Goal: Transaction & Acquisition: Purchase product/service

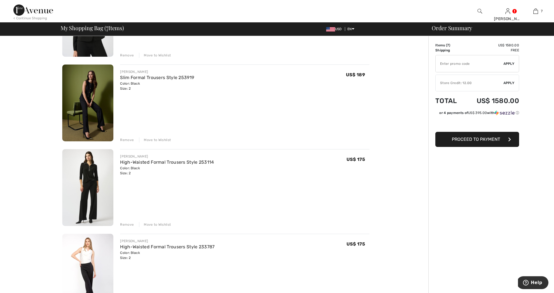
scroll to position [349, 0]
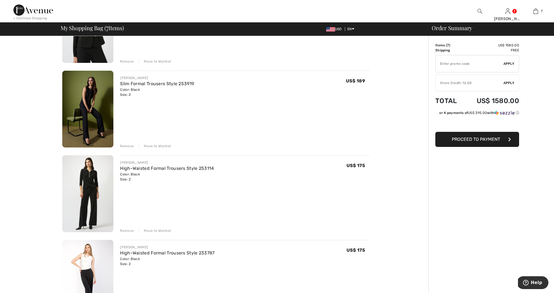
click at [85, 96] on img at bounding box center [87, 109] width 51 height 77
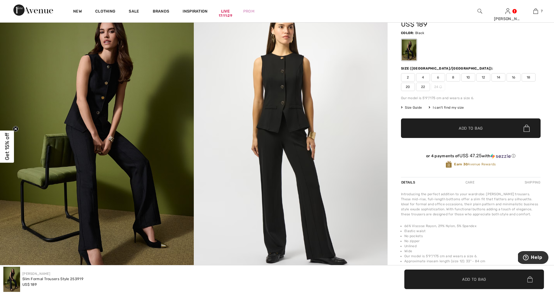
scroll to position [40, 0]
click at [408, 75] on span "2" at bounding box center [408, 77] width 14 height 8
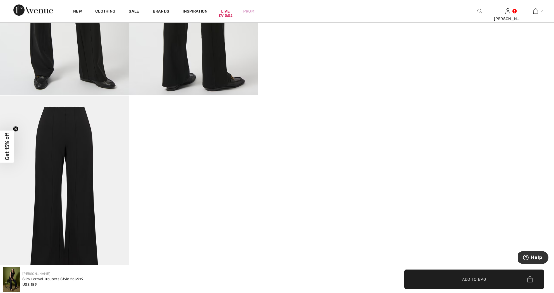
scroll to position [419, 0]
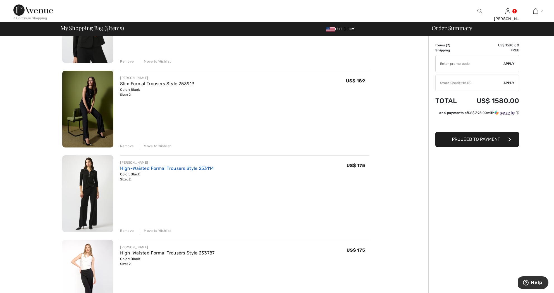
click at [166, 167] on link "High-Waisted Formal Trousers Style 253114" at bounding box center [167, 167] width 94 height 5
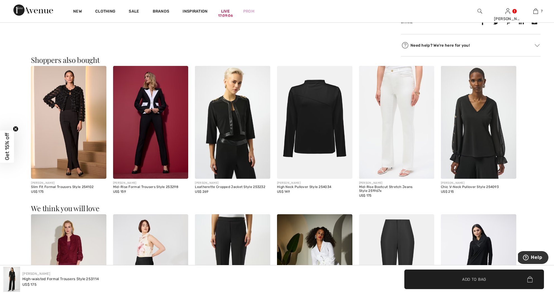
scroll to position [502, 0]
click at [76, 149] on img at bounding box center [68, 122] width 75 height 113
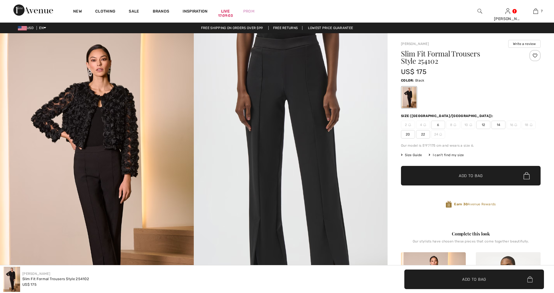
checkbox input "true"
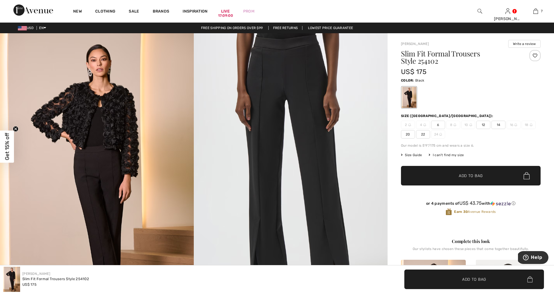
scroll to position [0, 0]
click at [104, 182] on img at bounding box center [97, 178] width 194 height 290
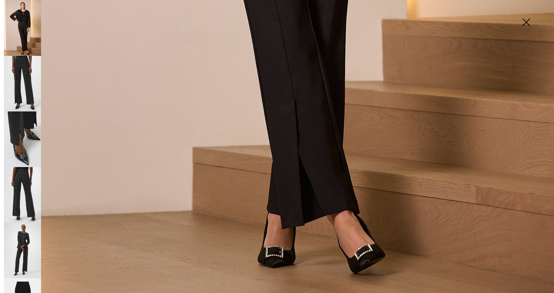
scroll to position [538, 0]
drag, startPoint x: 526, startPoint y: 19, endPoint x: 521, endPoint y: 21, distance: 5.1
click at [526, 19] on img at bounding box center [526, 22] width 28 height 29
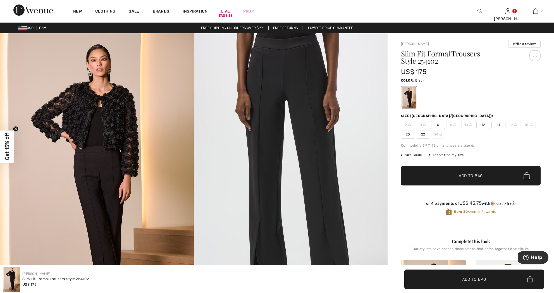
scroll to position [0, 0]
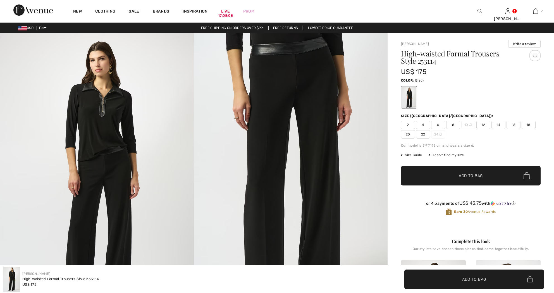
checkbox input "true"
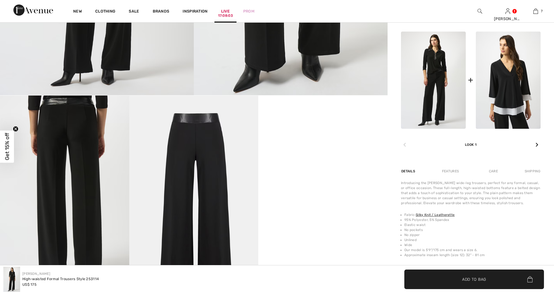
scroll to position [225, 0]
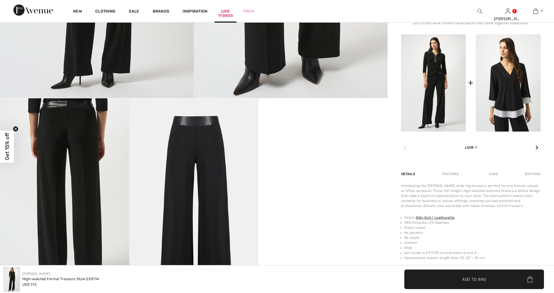
click at [226, 11] on link "Live 17:08:03" at bounding box center [225, 11] width 9 height 6
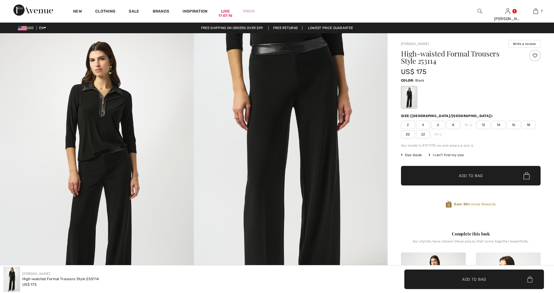
scroll to position [225, 0]
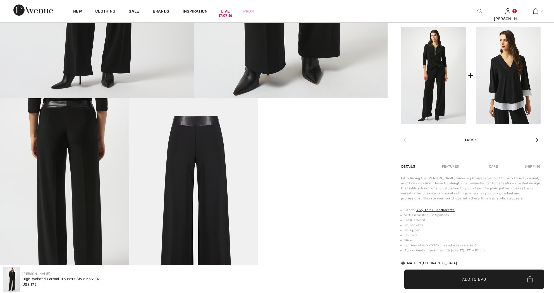
checkbox input "true"
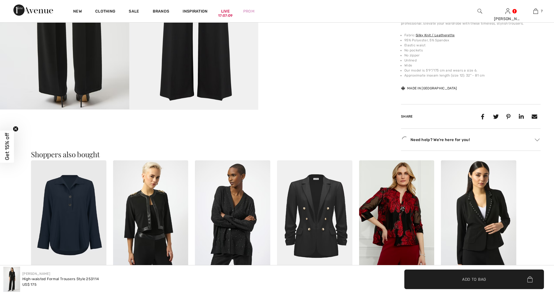
scroll to position [420, 0]
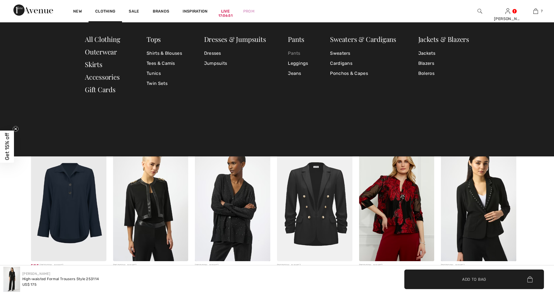
click at [291, 51] on link "Pants" at bounding box center [298, 53] width 20 height 10
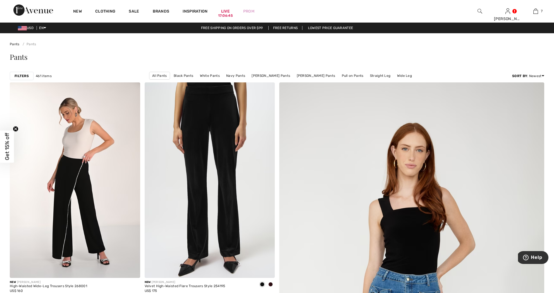
click at [25, 77] on strong "Filters" at bounding box center [22, 75] width 14 height 5
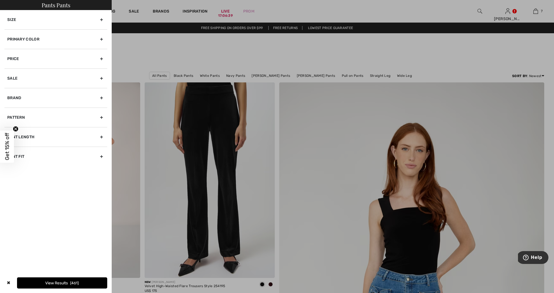
click at [100, 18] on div "Size" at bounding box center [55, 19] width 103 height 19
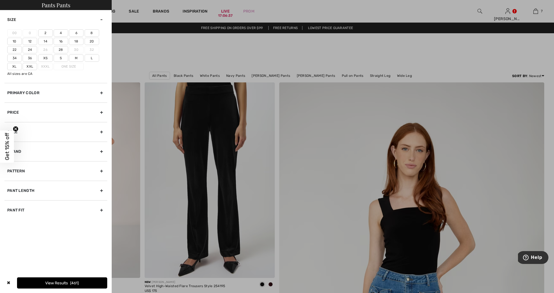
click at [44, 31] on label "2" at bounding box center [45, 32] width 15 height 7
click at [0, 0] on input"] "2" at bounding box center [0, 0] width 0 height 0
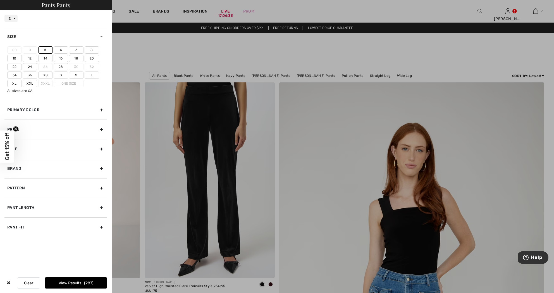
click at [101, 109] on div "Primary Color" at bounding box center [55, 110] width 103 height 20
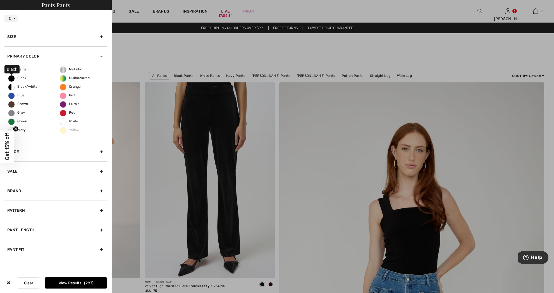
click at [12, 77] on span "Black" at bounding box center [17, 78] width 18 height 4
click at [0, 0] on input "Black" at bounding box center [0, 0] width 0 height 0
click at [101, 123] on div "Beige Black Black/white Blue Brown Gray Green Ivory Metallic Multicolored Orang…" at bounding box center [55, 104] width 103 height 76
click at [100, 189] on div "Brand" at bounding box center [55, 191] width 103 height 20
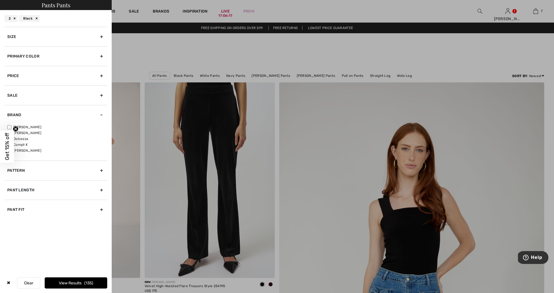
click at [9, 126] on input"] "[PERSON_NAME]" at bounding box center [9, 127] width 4 height 4
checkbox input"] "true"
click at [62, 281] on button "View Results 105" at bounding box center [76, 282] width 62 height 11
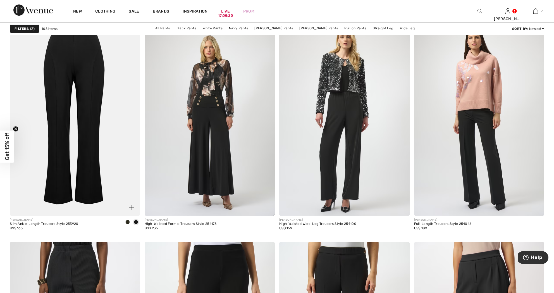
scroll to position [1038, 0]
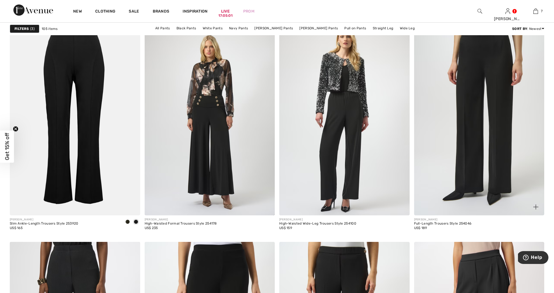
click at [461, 211] on img at bounding box center [479, 117] width 130 height 195
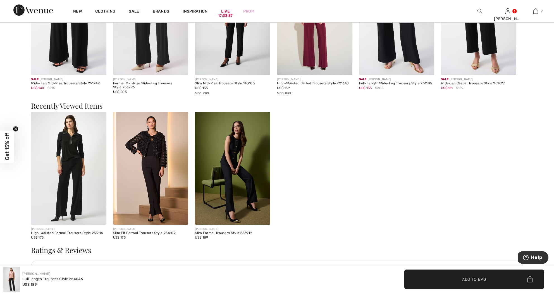
scroll to position [734, 0]
click at [64, 213] on img at bounding box center [68, 168] width 75 height 113
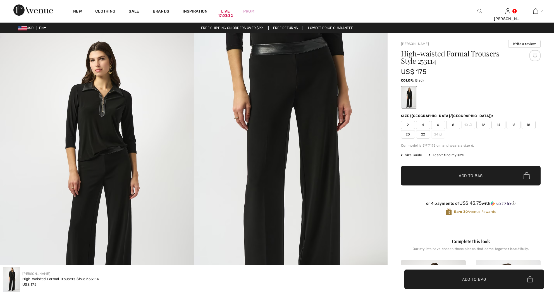
checkbox input "true"
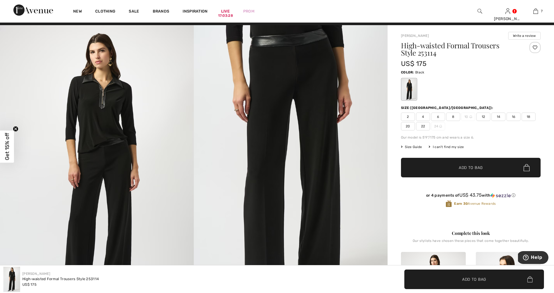
scroll to position [9, 0]
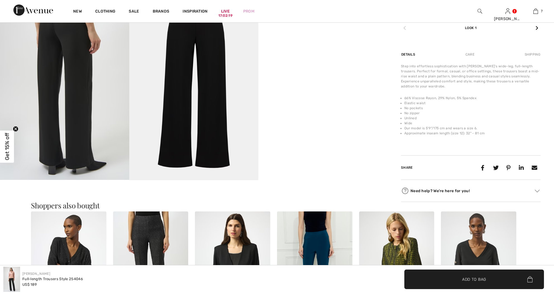
scroll to position [339, 0]
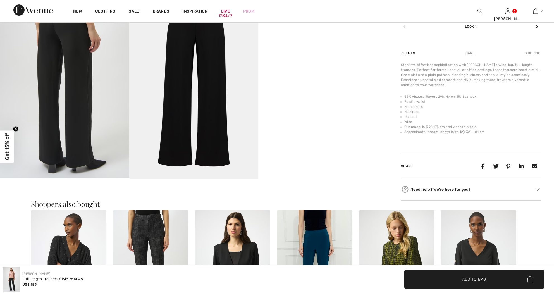
click at [63, 129] on img at bounding box center [64, 81] width 129 height 193
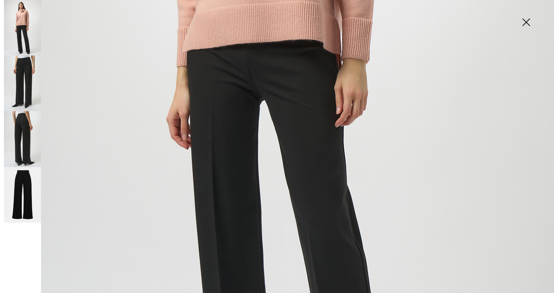
scroll to position [335, 0]
click at [525, 20] on img at bounding box center [526, 22] width 28 height 29
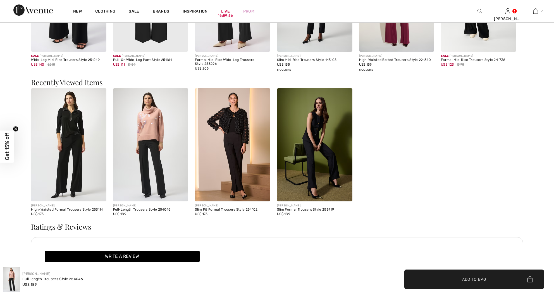
scroll to position [758, 0]
click at [237, 168] on img at bounding box center [232, 144] width 75 height 113
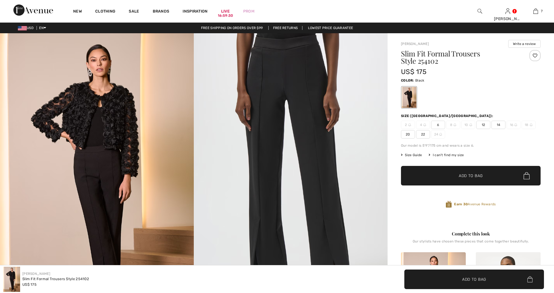
checkbox input "true"
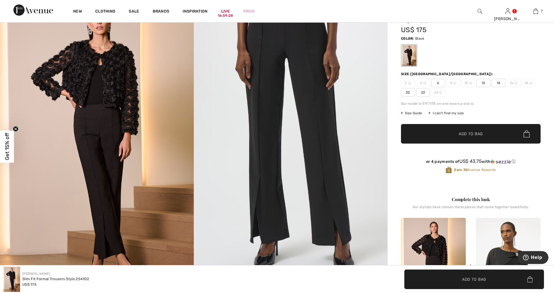
scroll to position [45, 0]
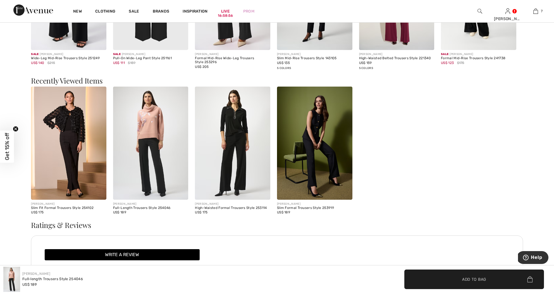
click at [324, 167] on img at bounding box center [314, 142] width 75 height 113
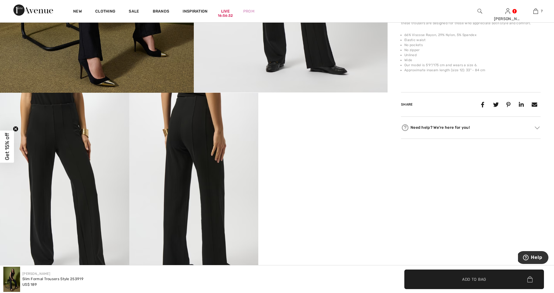
scroll to position [229, 0]
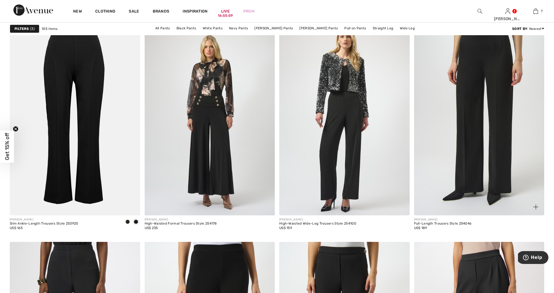
click at [463, 128] on img at bounding box center [479, 117] width 130 height 195
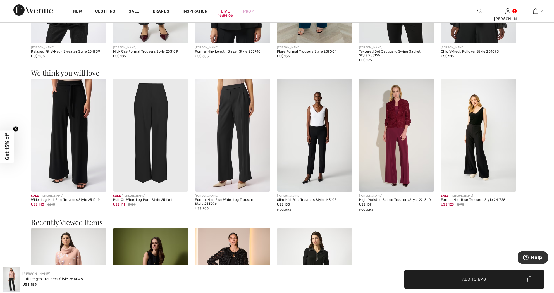
scroll to position [618, 0]
click at [148, 121] on img at bounding box center [150, 135] width 75 height 113
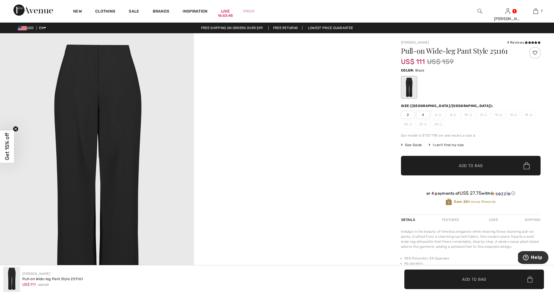
click at [122, 109] on img at bounding box center [97, 178] width 194 height 290
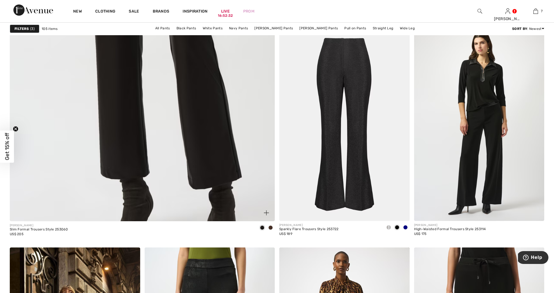
scroll to position [2004, 0]
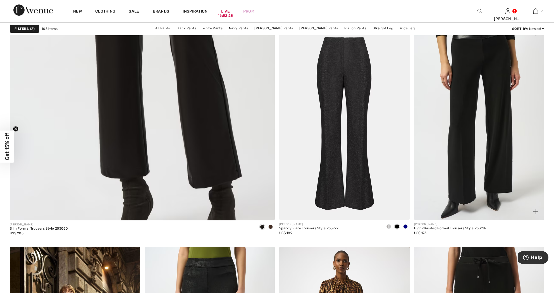
click at [465, 147] on img at bounding box center [479, 122] width 130 height 195
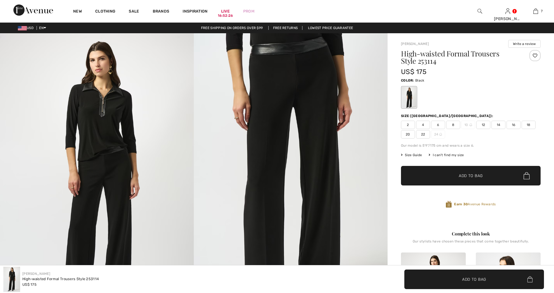
checkbox input "true"
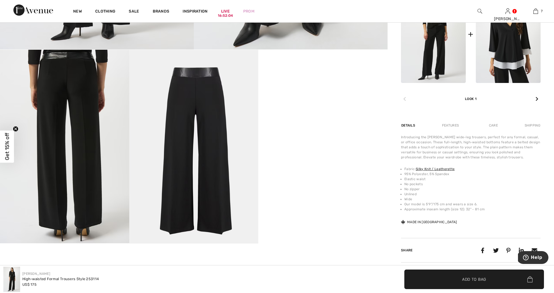
scroll to position [274, 0]
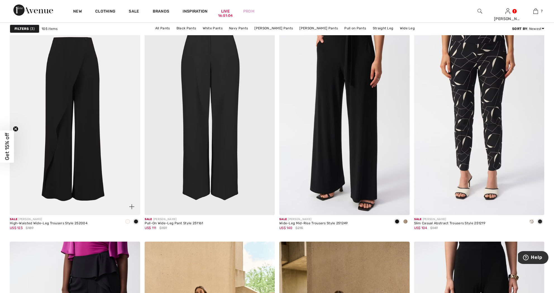
scroll to position [2980, 0]
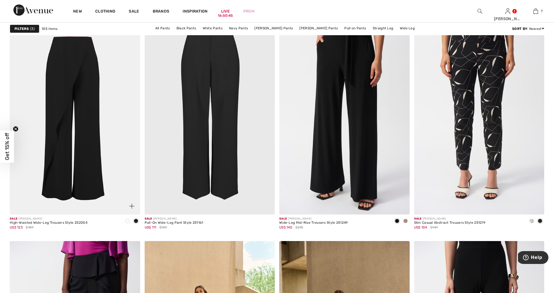
click at [76, 172] on img at bounding box center [75, 116] width 130 height 195
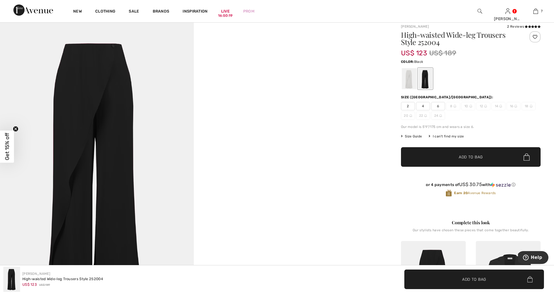
scroll to position [17, 0]
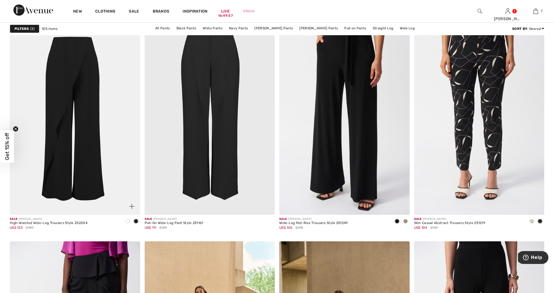
scroll to position [2977, 0]
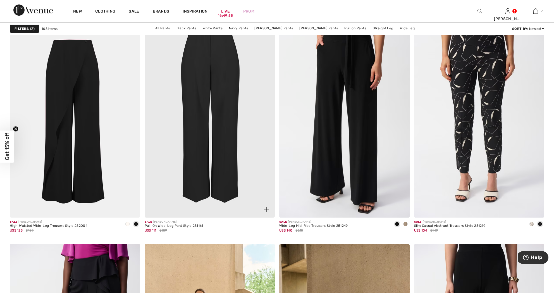
click at [213, 116] on img at bounding box center [210, 119] width 130 height 195
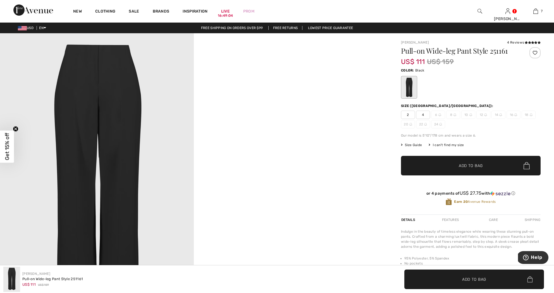
click at [97, 71] on img at bounding box center [97, 178] width 194 height 290
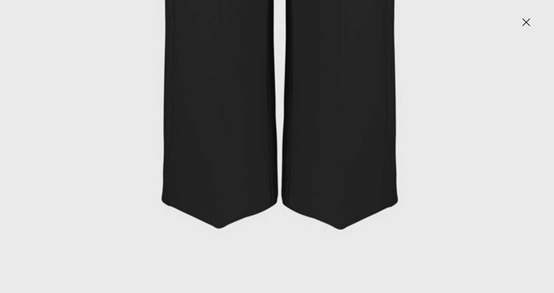
scroll to position [538, 0]
click at [527, 23] on img at bounding box center [526, 22] width 28 height 29
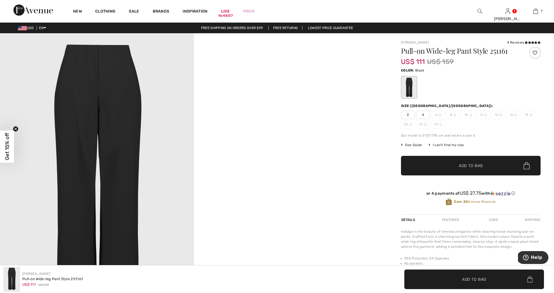
scroll to position [0, 0]
click at [407, 113] on span "2" at bounding box center [408, 114] width 14 height 8
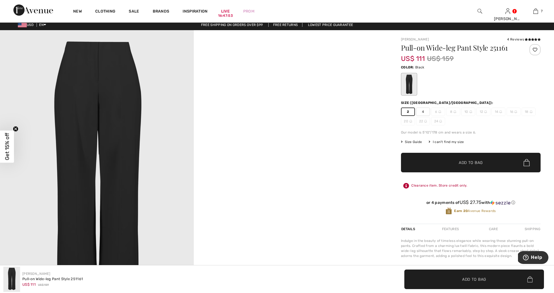
scroll to position [2, 0]
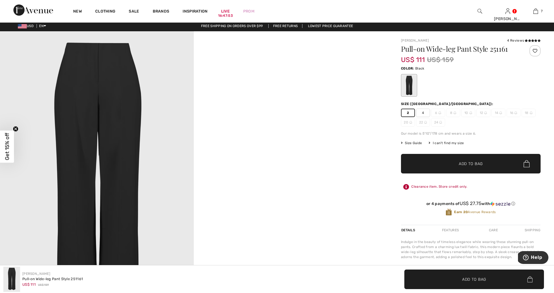
click at [469, 163] on span "Add to Bag" at bounding box center [470, 164] width 24 height 6
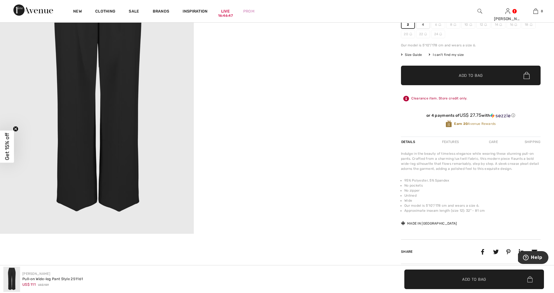
scroll to position [92, 0]
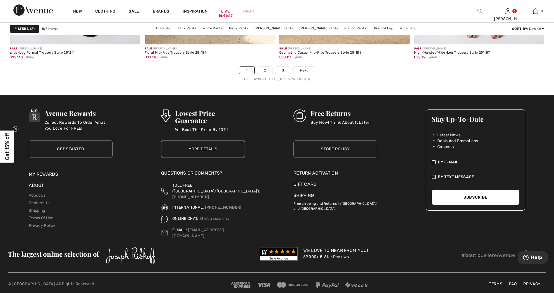
scroll to position [3371, 0]
click at [264, 70] on link "2" at bounding box center [264, 70] width 15 height 7
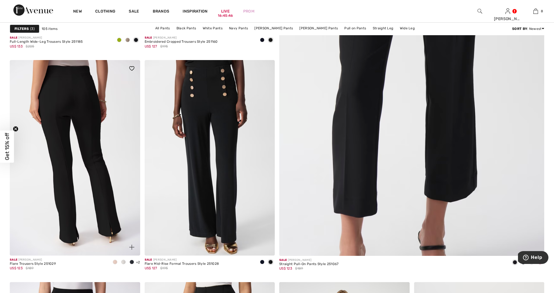
click at [78, 100] on img at bounding box center [75, 157] width 130 height 195
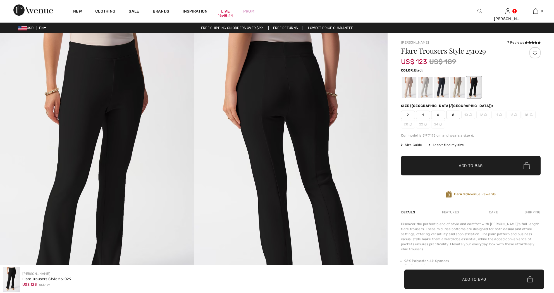
checkbox input "true"
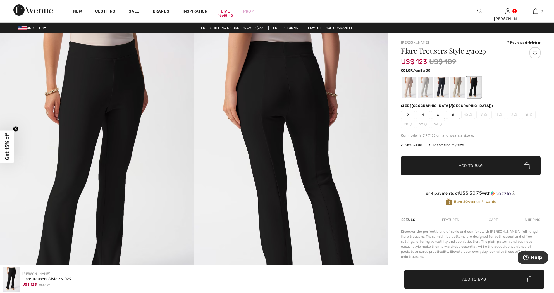
click at [425, 87] on div at bounding box center [425, 87] width 15 height 21
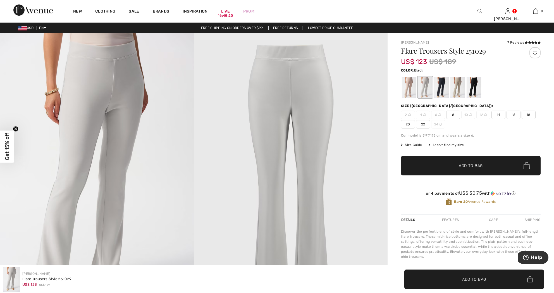
click at [473, 87] on div at bounding box center [473, 87] width 15 height 21
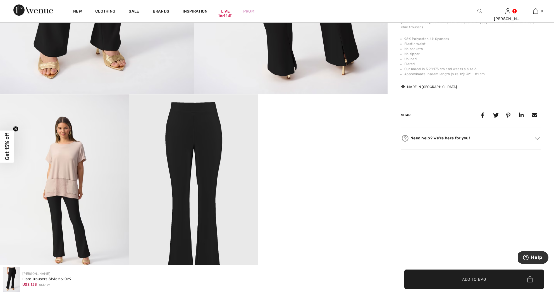
scroll to position [229, 0]
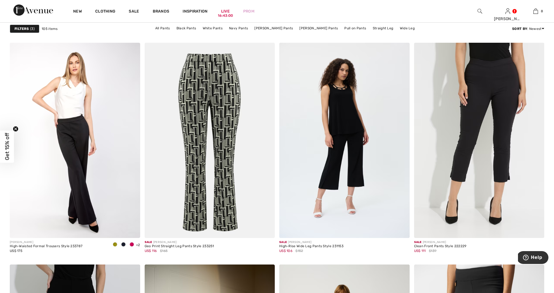
scroll to position [2735, 0]
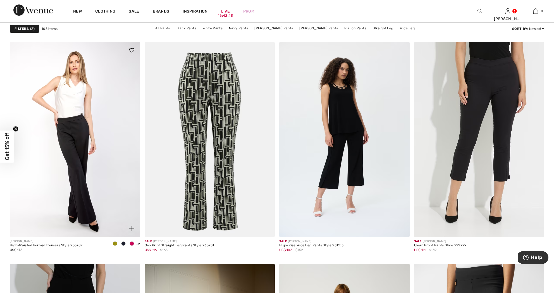
click at [131, 242] on span at bounding box center [131, 243] width 4 height 4
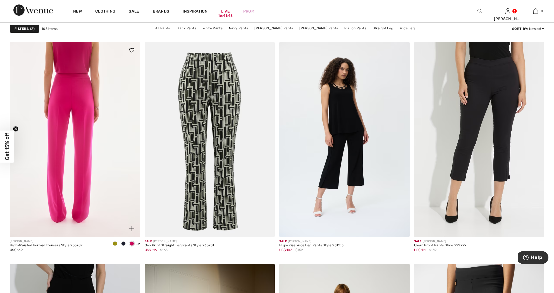
click at [88, 196] on img at bounding box center [75, 139] width 130 height 195
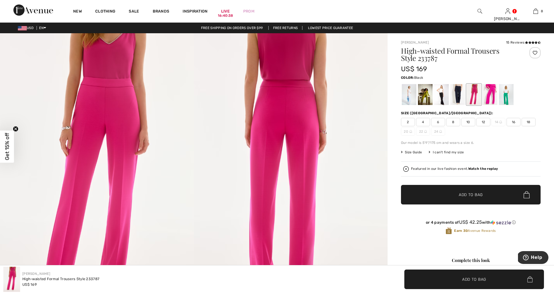
click at [439, 96] on div at bounding box center [441, 94] width 15 height 21
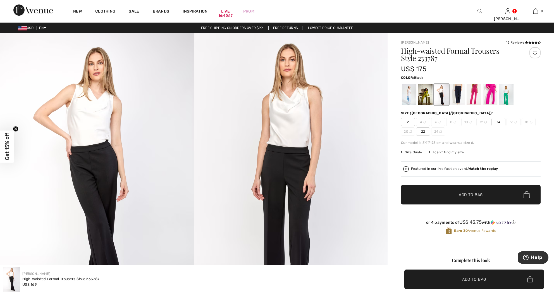
click at [407, 121] on span "2" at bounding box center [408, 122] width 14 height 8
click at [489, 97] on div at bounding box center [489, 94] width 15 height 21
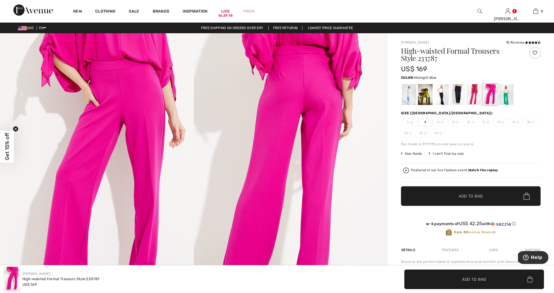
click at [455, 98] on div at bounding box center [457, 94] width 15 height 21
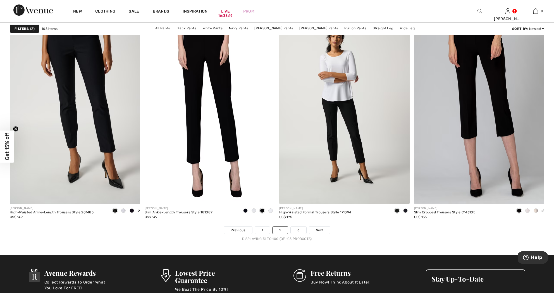
scroll to position [3211, 0]
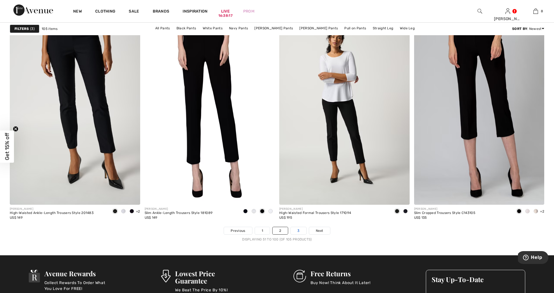
click at [299, 229] on link "3" at bounding box center [297, 230] width 15 height 7
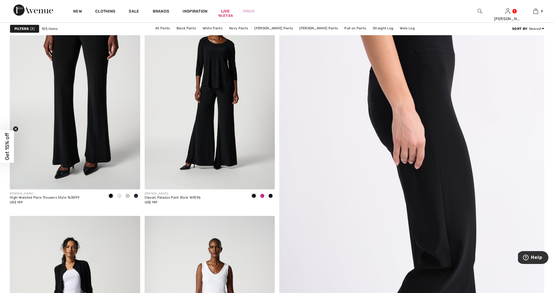
scroll to position [95, 0]
click at [432, 223] on img at bounding box center [411, 231] width 318 height 477
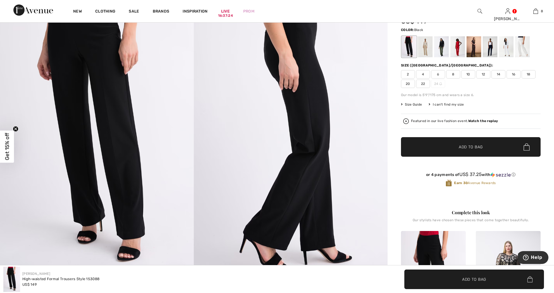
scroll to position [47, 0]
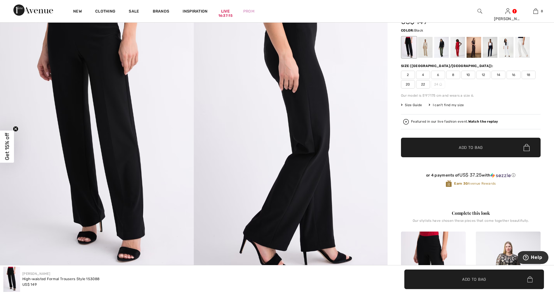
click at [406, 73] on span "2" at bounding box center [408, 75] width 14 height 8
click at [466, 146] on span "Add to Bag" at bounding box center [470, 148] width 24 height 6
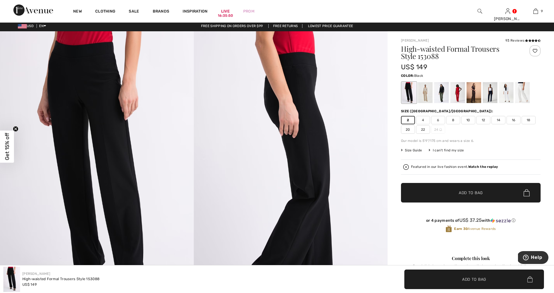
scroll to position [3, 0]
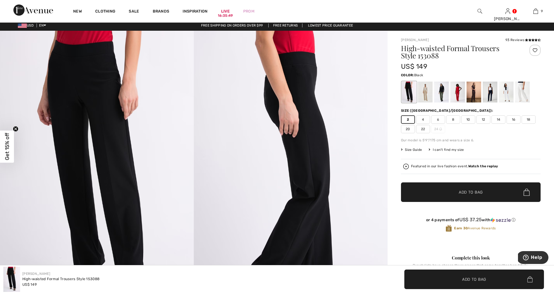
click at [409, 97] on div at bounding box center [408, 91] width 15 height 21
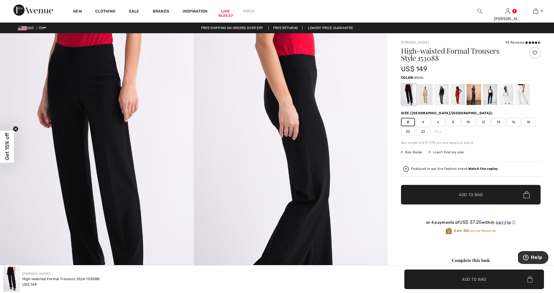
scroll to position [0, 0]
click at [523, 92] on div at bounding box center [522, 94] width 15 height 21
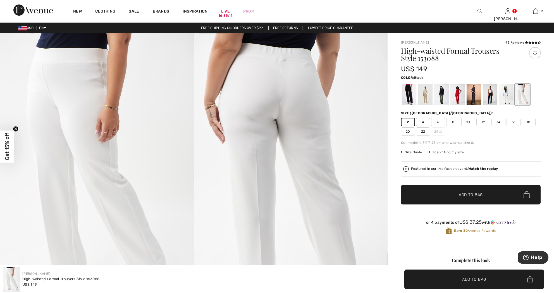
click at [407, 100] on div at bounding box center [408, 94] width 15 height 21
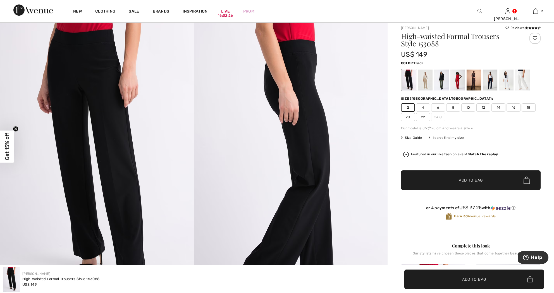
scroll to position [15, 0]
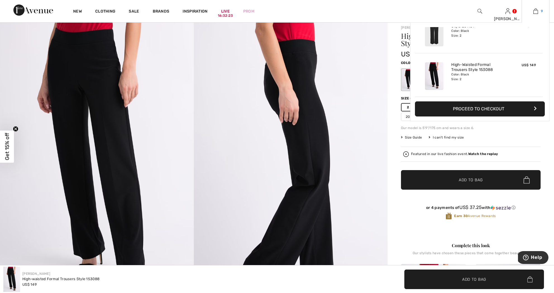
click at [534, 11] on img at bounding box center [535, 11] width 5 height 7
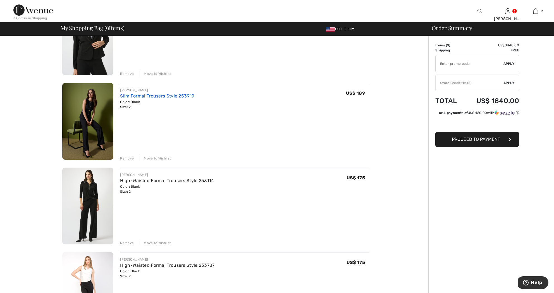
scroll to position [336, 0]
click at [144, 95] on link "Slim Formal Trousers Style 253919" at bounding box center [157, 96] width 74 height 5
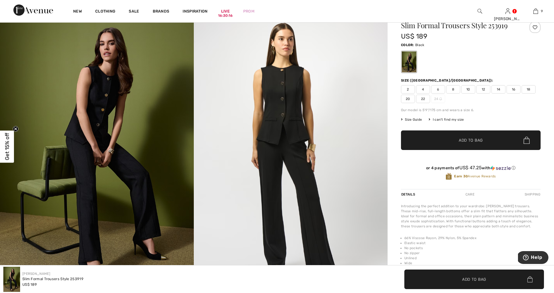
scroll to position [27, 0]
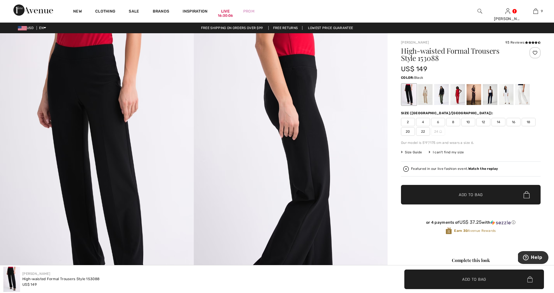
scroll to position [16, 0]
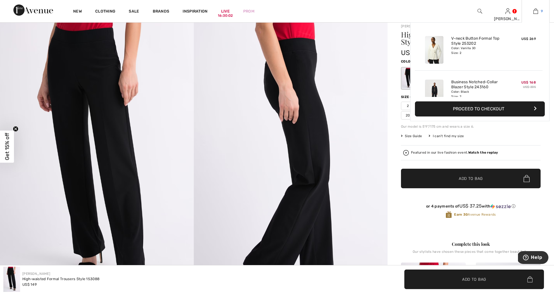
click at [535, 10] on img at bounding box center [535, 11] width 5 height 7
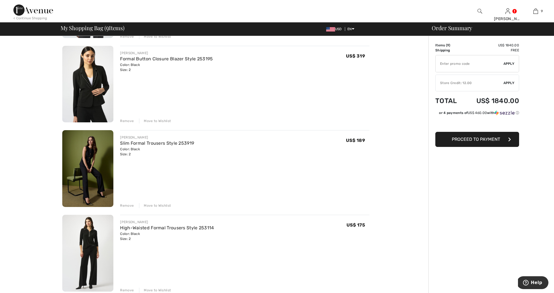
scroll to position [287, 0]
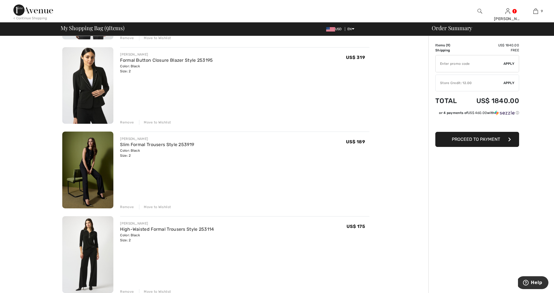
click at [125, 209] on div "Remove" at bounding box center [127, 206] width 14 height 5
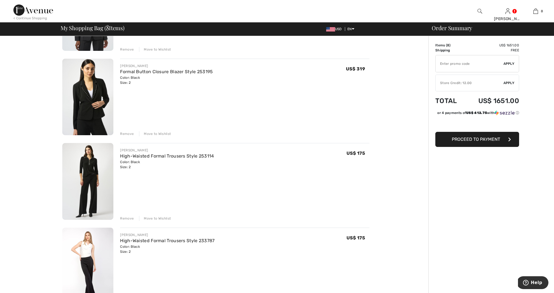
scroll to position [274, 0]
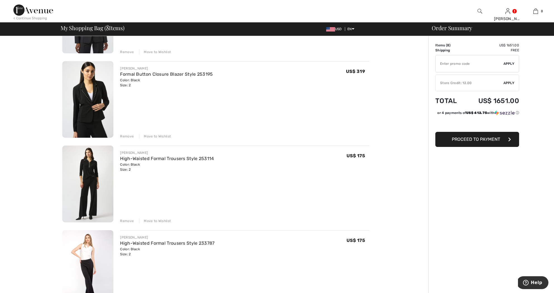
click at [127, 219] on div "Remove" at bounding box center [127, 220] width 14 height 5
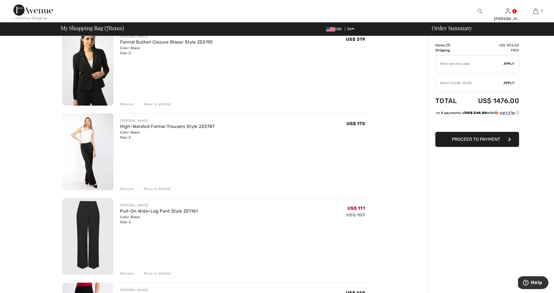
scroll to position [312, 0]
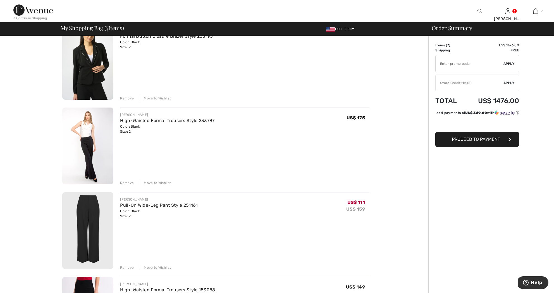
click at [126, 266] on div "Remove" at bounding box center [127, 267] width 14 height 5
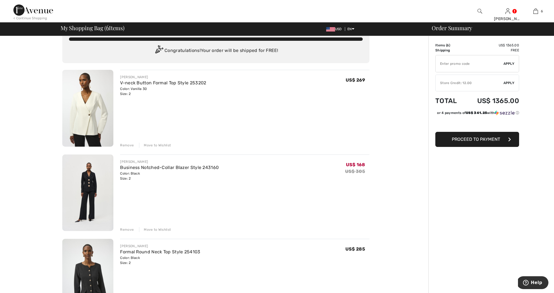
scroll to position [9, 0]
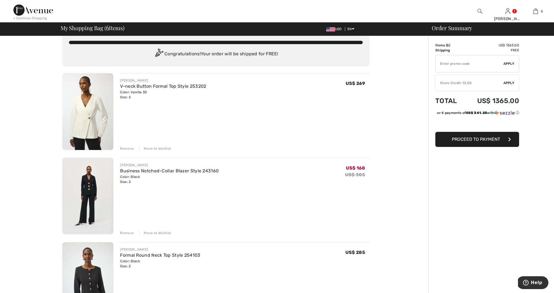
click at [128, 147] on div "Remove" at bounding box center [127, 148] width 14 height 5
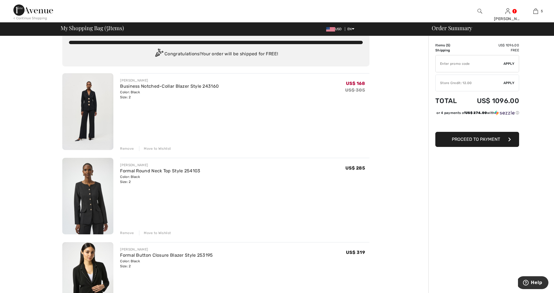
click at [126, 232] on div "Remove" at bounding box center [127, 232] width 14 height 5
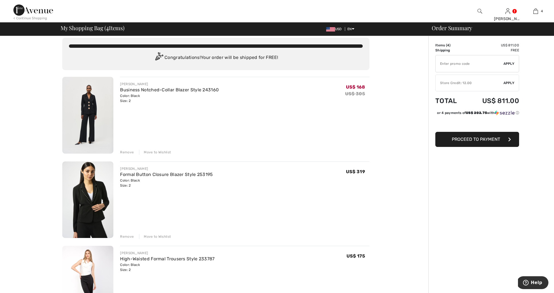
click at [126, 234] on div "Remove" at bounding box center [127, 236] width 14 height 5
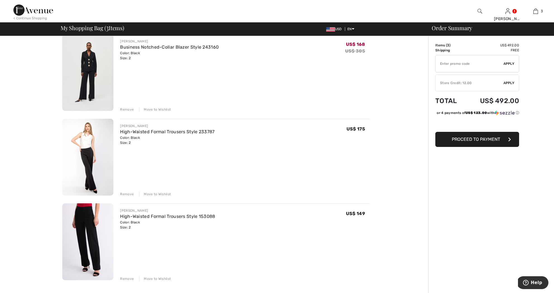
scroll to position [48, 0]
click at [479, 10] on img at bounding box center [479, 11] width 5 height 7
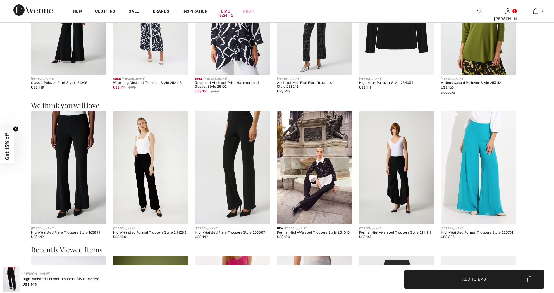
scroll to position [766, 0]
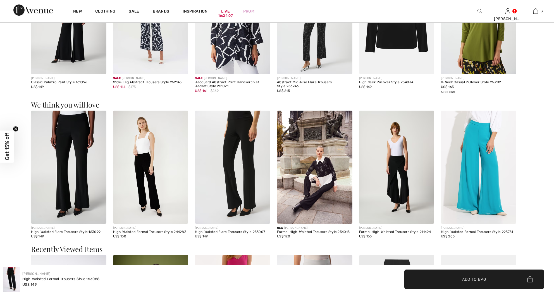
click at [79, 186] on img at bounding box center [68, 166] width 75 height 113
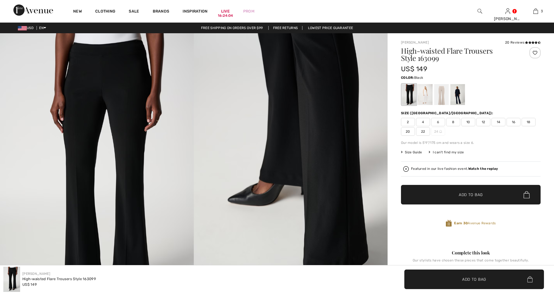
checkbox input "true"
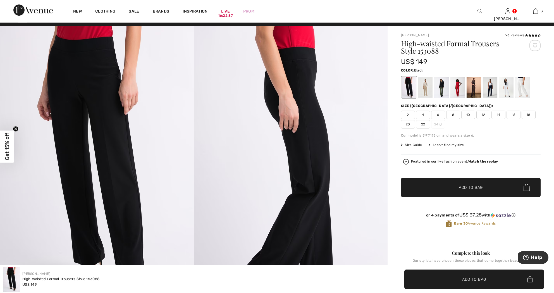
scroll to position [8, 0]
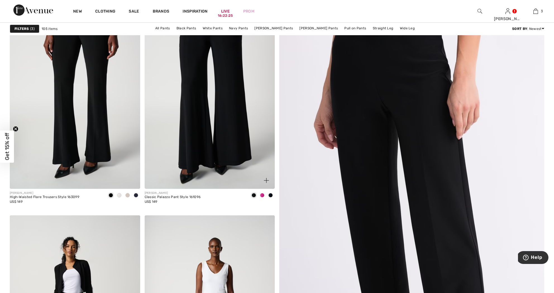
scroll to position [95, 0]
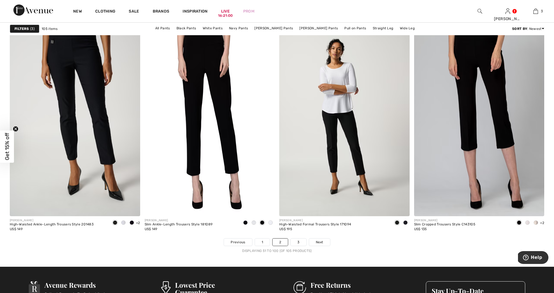
scroll to position [3200, 0]
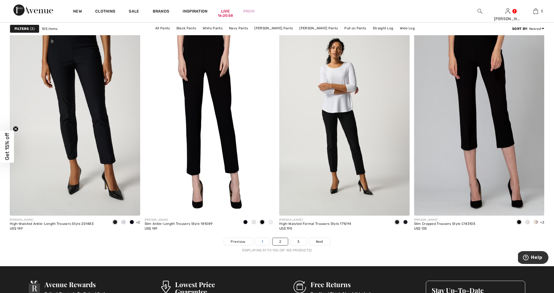
click at [260, 241] on link "1" at bounding box center [262, 241] width 15 height 7
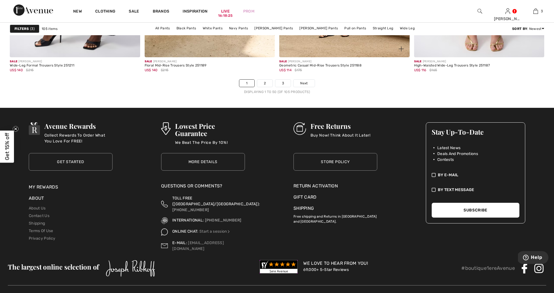
scroll to position [3359, 0]
click at [282, 82] on link "3" at bounding box center [282, 83] width 15 height 7
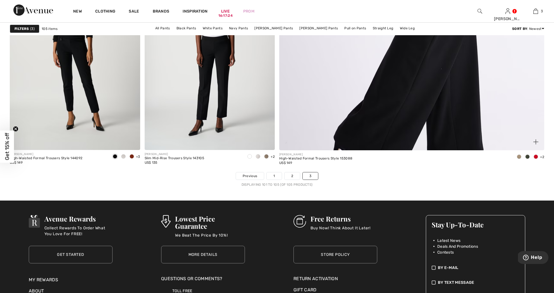
scroll to position [357, 0]
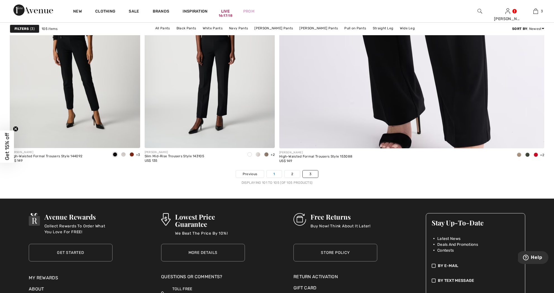
click at [274, 172] on link "1" at bounding box center [273, 173] width 15 height 7
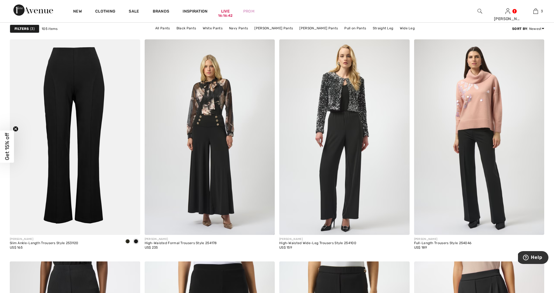
scroll to position [1020, 0]
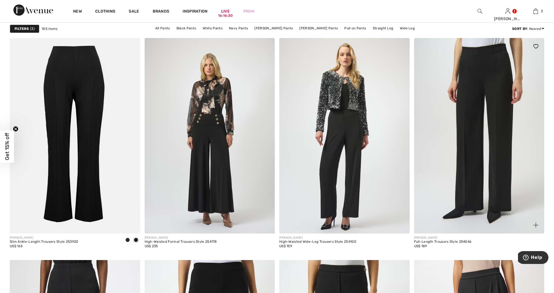
click at [479, 157] on img at bounding box center [479, 135] width 130 height 195
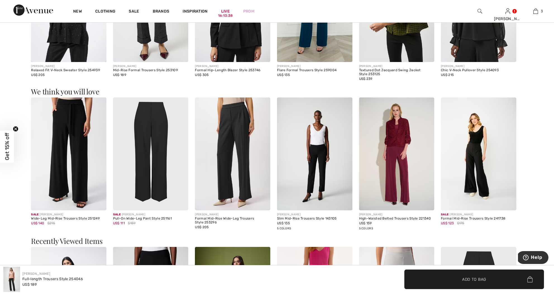
scroll to position [601, 0]
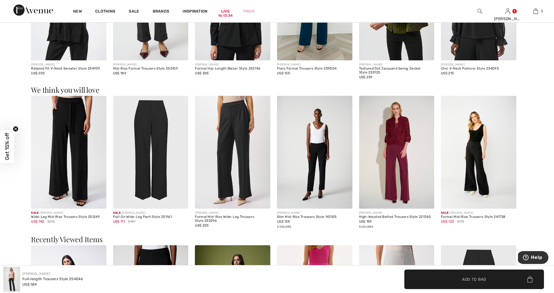
click at [481, 178] on img at bounding box center [478, 152] width 75 height 113
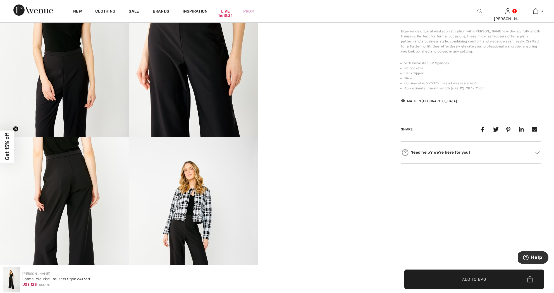
scroll to position [381, 0]
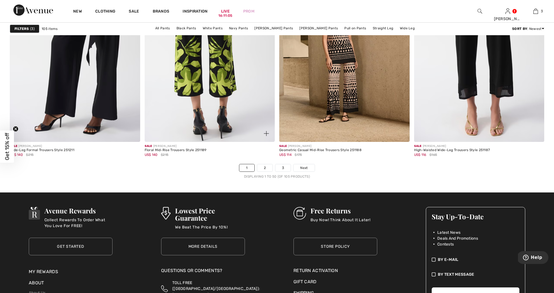
scroll to position [3275, 0]
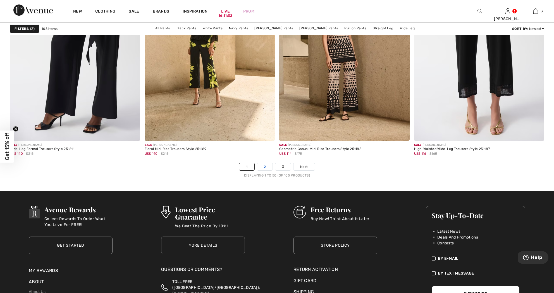
click at [264, 165] on link "2" at bounding box center [264, 166] width 15 height 7
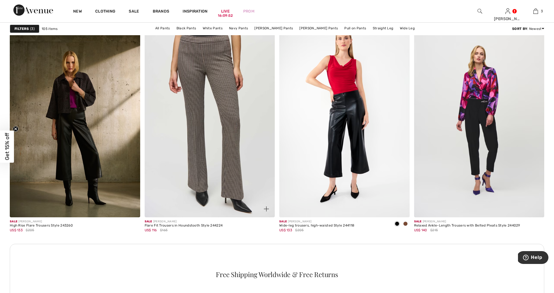
scroll to position [733, 0]
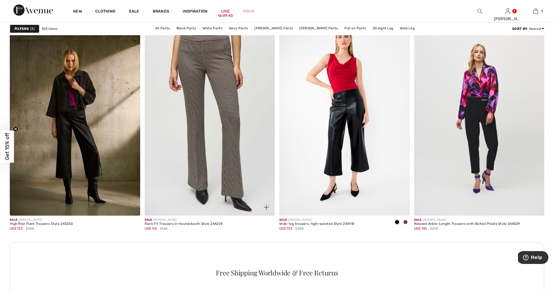
click at [208, 169] on img at bounding box center [210, 117] width 130 height 195
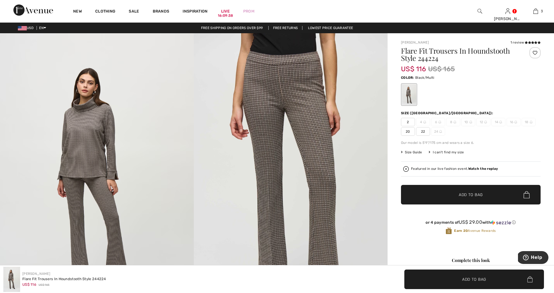
click at [407, 120] on span "2" at bounding box center [408, 122] width 14 height 8
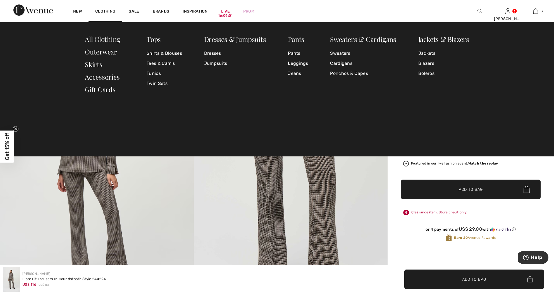
scroll to position [5, 0]
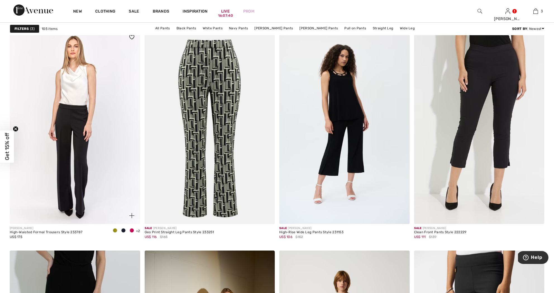
scroll to position [2749, 0]
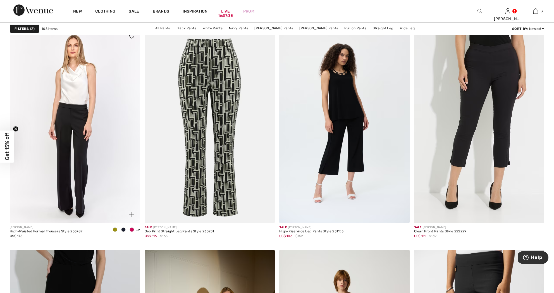
click at [76, 160] on img at bounding box center [75, 125] width 130 height 195
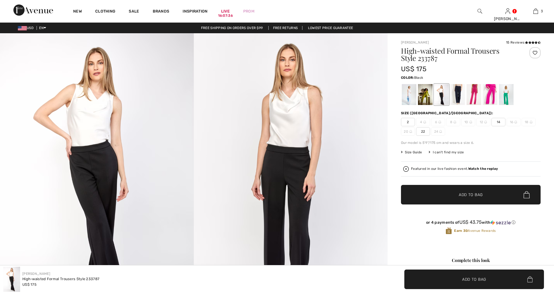
checkbox input "true"
click at [488, 98] on div at bounding box center [489, 94] width 15 height 21
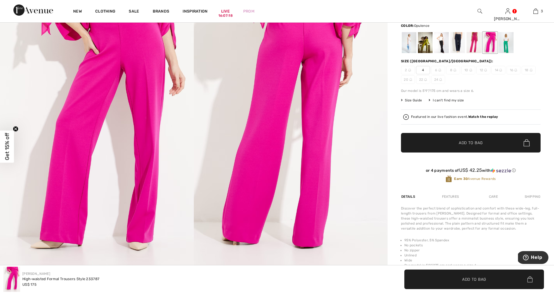
scroll to position [50, 0]
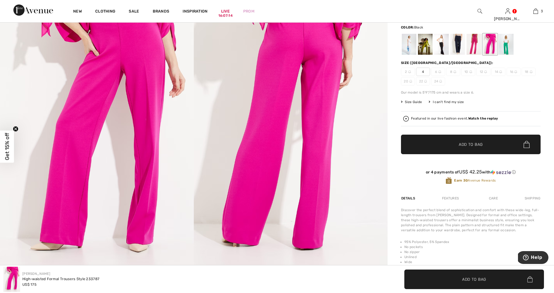
click at [443, 47] on div at bounding box center [441, 44] width 15 height 21
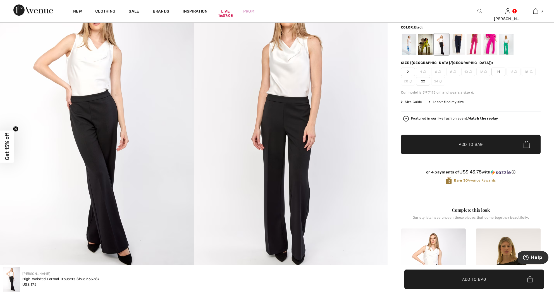
scroll to position [52, 0]
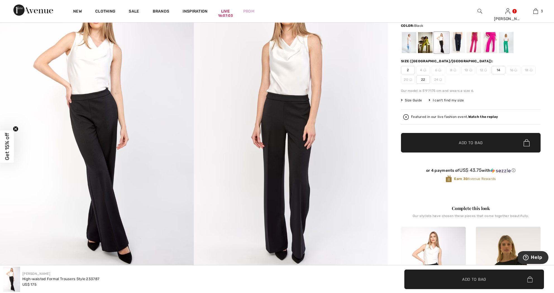
click at [465, 140] on span "Add to Bag" at bounding box center [470, 143] width 24 height 6
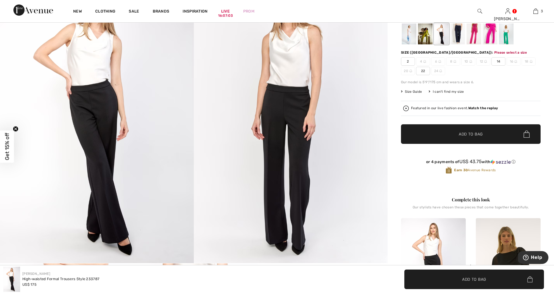
scroll to position [66, 0]
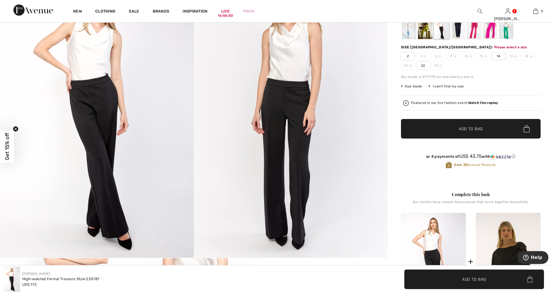
click at [407, 55] on span "2" at bounding box center [408, 56] width 14 height 8
click at [475, 126] on span "Add to Bag" at bounding box center [470, 129] width 24 height 6
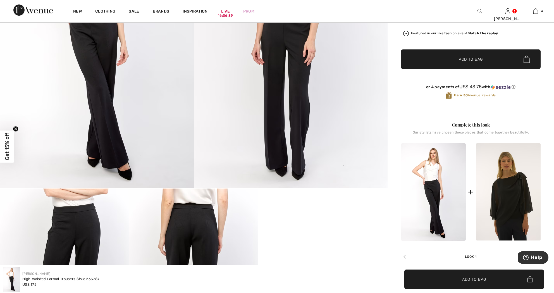
scroll to position [135, 0]
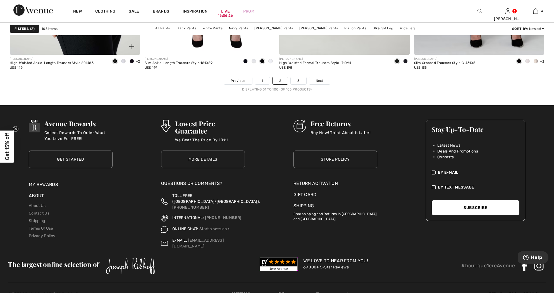
scroll to position [3362, 0]
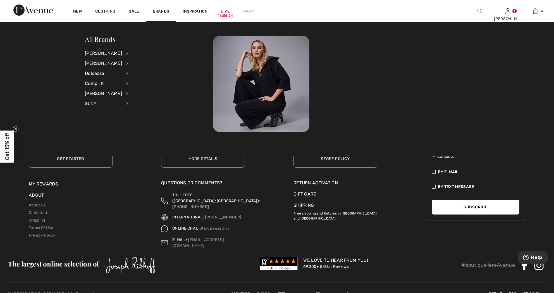
click at [319, 87] on div at bounding box center [341, 84] width 256 height 96
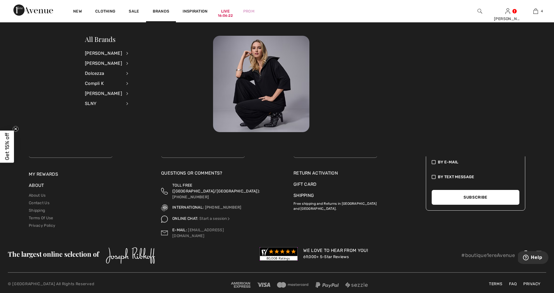
scroll to position [3371, 0]
click at [170, 109] on div "All Brands Joseph Ribkoff View All Accessories Dresses & Jumpsuits Jackets & Bl…" at bounding box center [149, 74] width 128 height 77
click at [109, 54] on div "[PERSON_NAME]" at bounding box center [103, 53] width 37 height 10
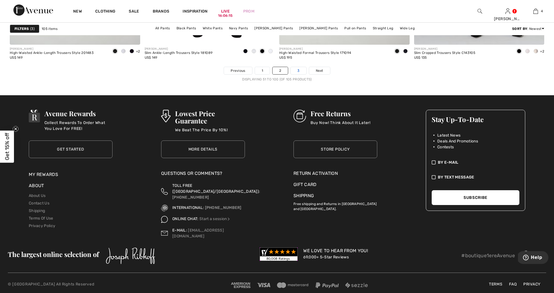
click at [297, 69] on link "3" at bounding box center [297, 70] width 15 height 7
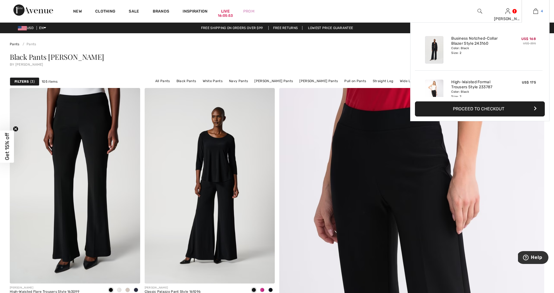
click at [535, 11] on img at bounding box center [535, 11] width 5 height 7
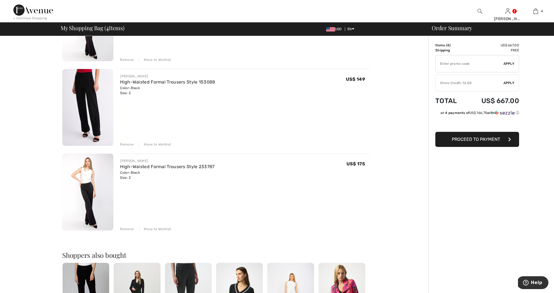
scroll to position [185, 0]
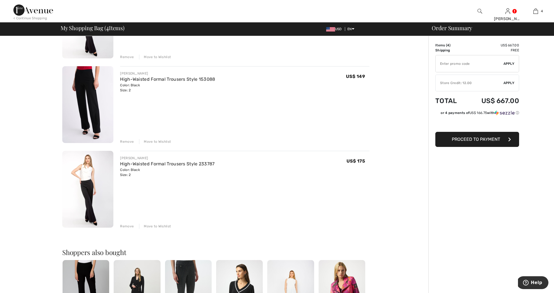
click at [128, 227] on div "Remove" at bounding box center [127, 225] width 14 height 5
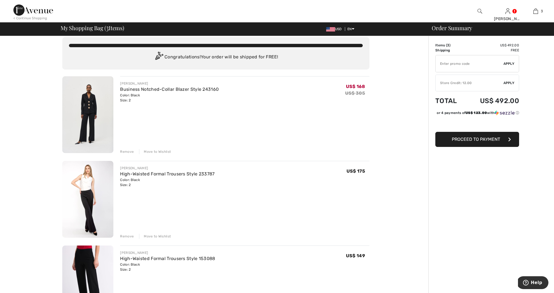
scroll to position [5, 0]
click at [158, 173] on link "High-Waisted Formal Trousers Style 233787" at bounding box center [167, 173] width 94 height 5
click at [158, 174] on link "High-Waisted Formal Trousers Style 233787" at bounding box center [167, 173] width 94 height 5
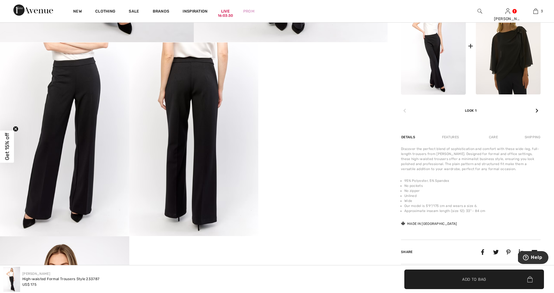
scroll to position [282, 0]
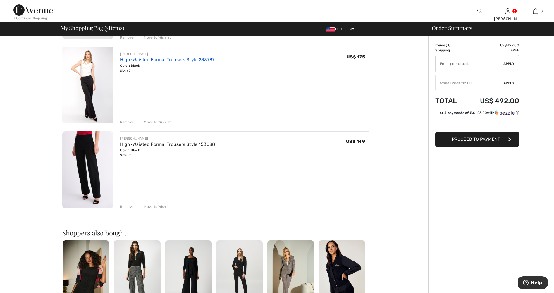
scroll to position [119, 0]
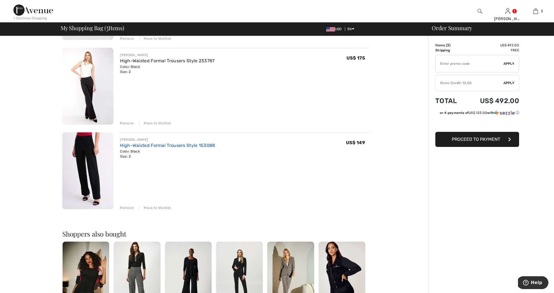
click at [151, 143] on link "High-Waisted Formal Trousers Style 153088" at bounding box center [167, 145] width 95 height 5
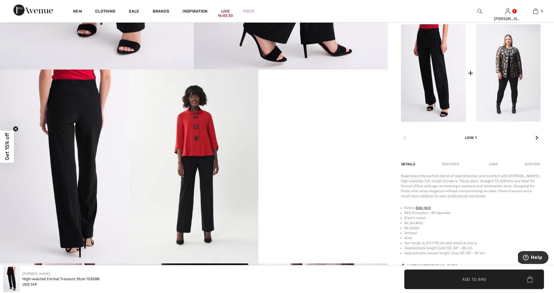
scroll to position [254, 0]
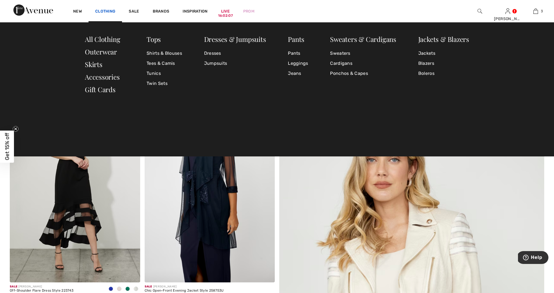
scroll to position [3, 0]
click at [422, 52] on link "Jackets" at bounding box center [443, 53] width 51 height 10
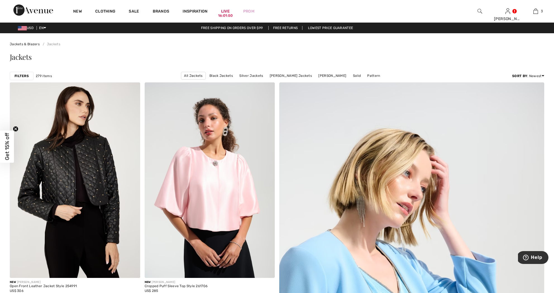
click at [20, 75] on strong "Filters" at bounding box center [22, 75] width 14 height 5
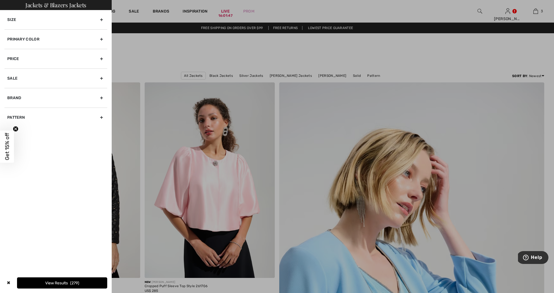
click at [102, 18] on div "Size" at bounding box center [55, 19] width 103 height 19
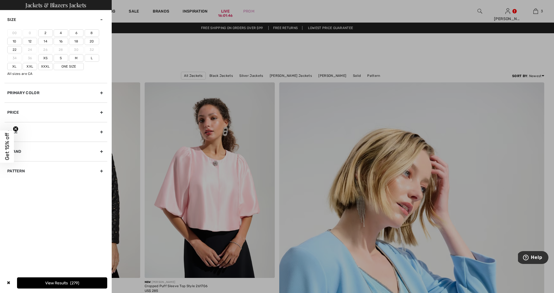
click at [44, 32] on label "2" at bounding box center [45, 32] width 15 height 7
click at [0, 0] on input"] "2" at bounding box center [0, 0] width 0 height 0
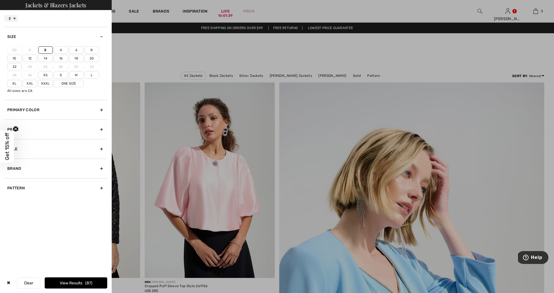
click at [100, 166] on div "Brand" at bounding box center [55, 168] width 103 height 20
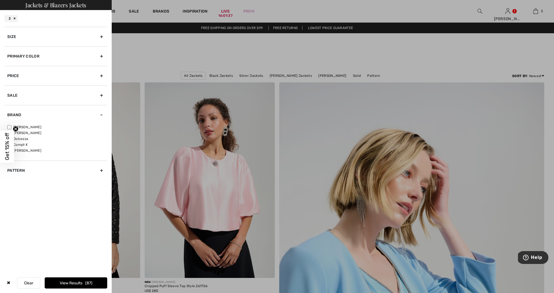
click at [8, 126] on input"] "[PERSON_NAME]" at bounding box center [9, 127] width 4 height 4
checkbox input"] "true"
click at [58, 282] on button "View Results 70" at bounding box center [76, 282] width 62 height 11
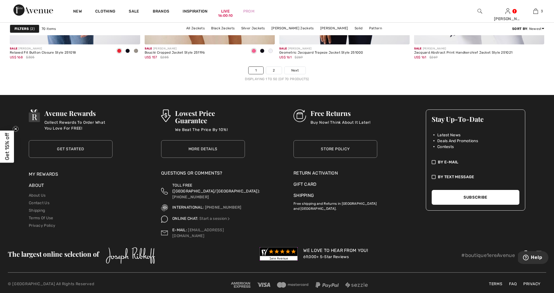
scroll to position [3371, 0]
click at [273, 69] on link "2" at bounding box center [273, 70] width 15 height 7
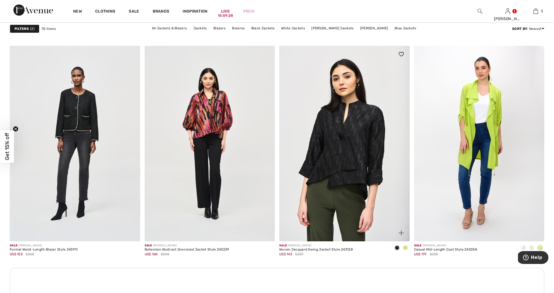
scroll to position [706, 0]
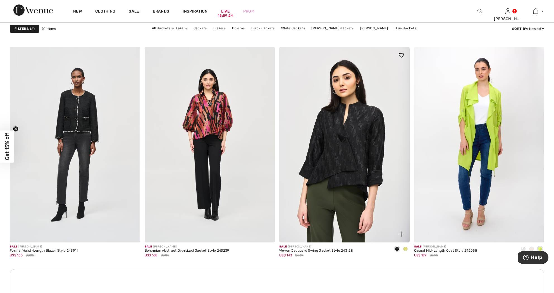
click at [355, 150] on img at bounding box center [344, 144] width 130 height 195
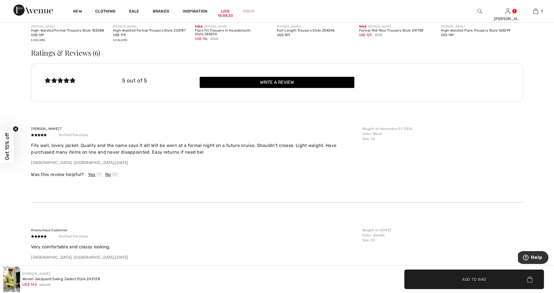
scroll to position [1111, 0]
